Goal: Information Seeking & Learning: Check status

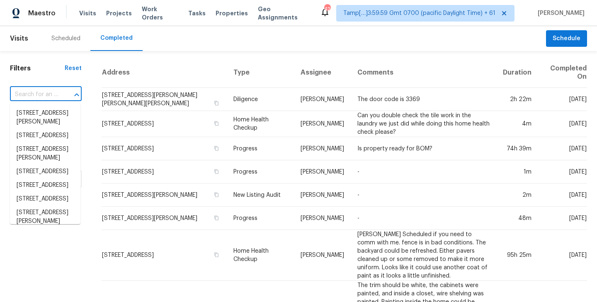
click at [51, 97] on input "text" at bounding box center [34, 94] width 48 height 13
paste input "[STREET_ADDRESS]"
type input "[STREET_ADDRESS]"
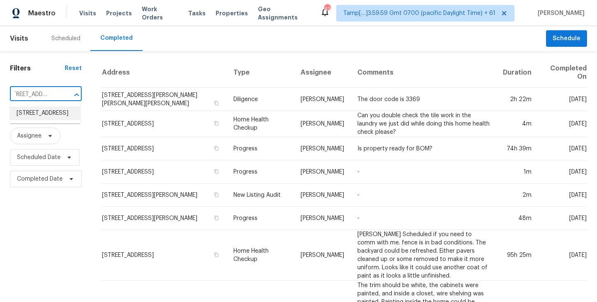
click at [51, 120] on li "[STREET_ADDRESS]" at bounding box center [45, 113] width 70 height 14
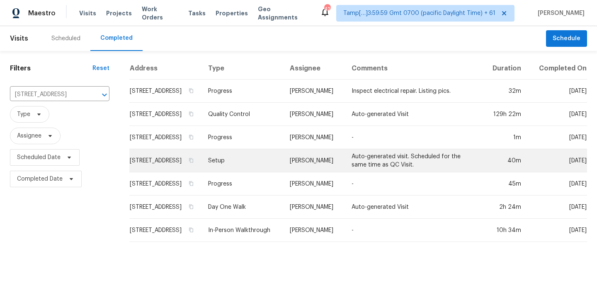
click at [178, 172] on td "[STREET_ADDRESS]" at bounding box center [165, 160] width 72 height 23
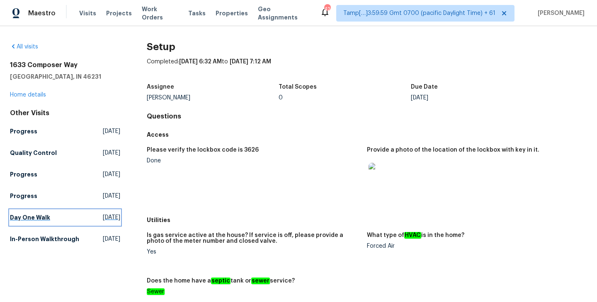
click at [25, 217] on h5 "Day One Walk" at bounding box center [30, 217] width 40 height 8
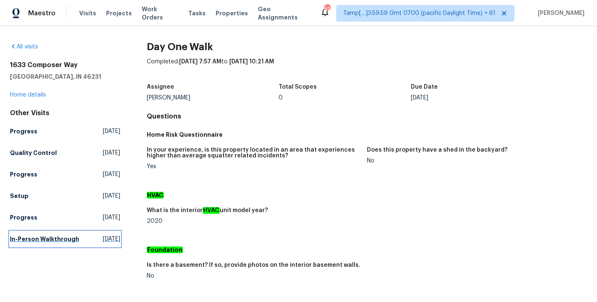
click at [17, 238] on h5 "In-Person Walkthrough" at bounding box center [44, 239] width 69 height 8
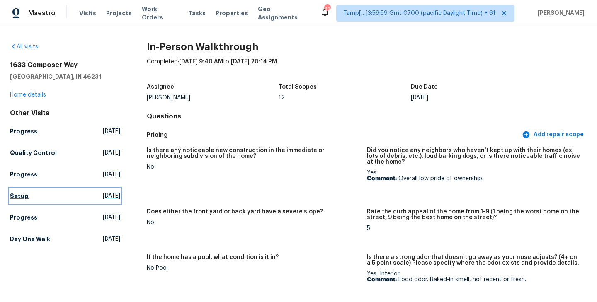
click at [19, 198] on h5 "Setup" at bounding box center [19, 196] width 19 height 8
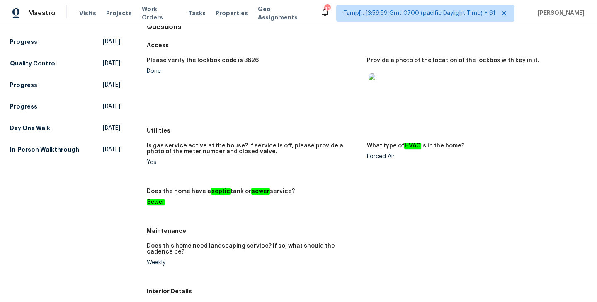
scroll to position [764, 0]
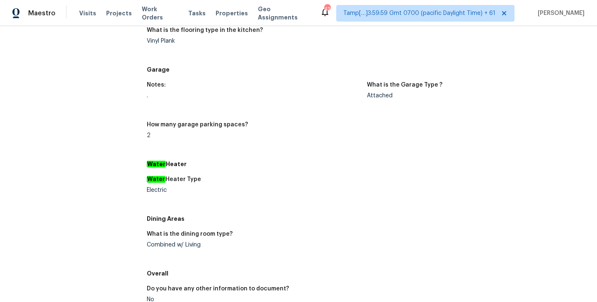
click at [322, 130] on div "How many garage parking spaces?" at bounding box center [253, 127] width 213 height 11
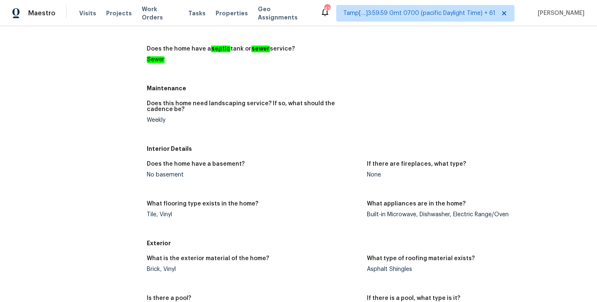
scroll to position [0, 0]
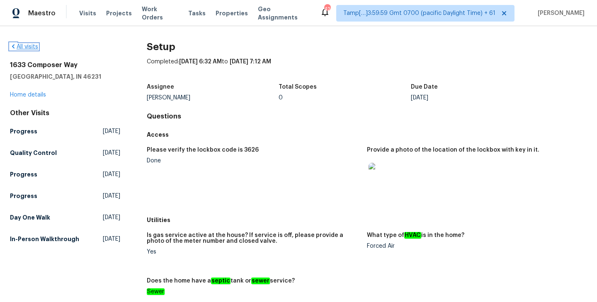
click at [22, 46] on link "All visits" at bounding box center [24, 47] width 28 height 6
